Goal: Task Accomplishment & Management: Manage account settings

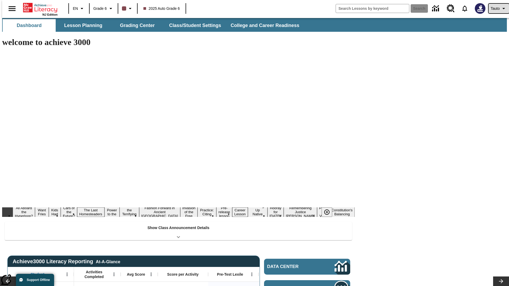
click at [496, 8] on span "Tauto" at bounding box center [494, 9] width 9 height 6
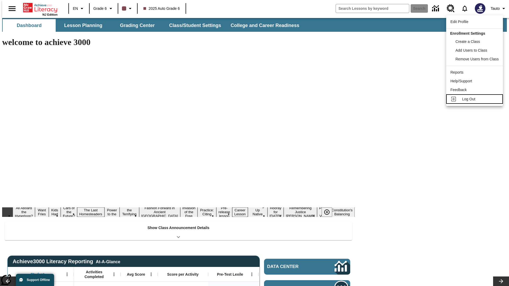
click at [475, 99] on span "Log Out" at bounding box center [468, 99] width 13 height 4
